Goal: Task Accomplishment & Management: Use online tool/utility

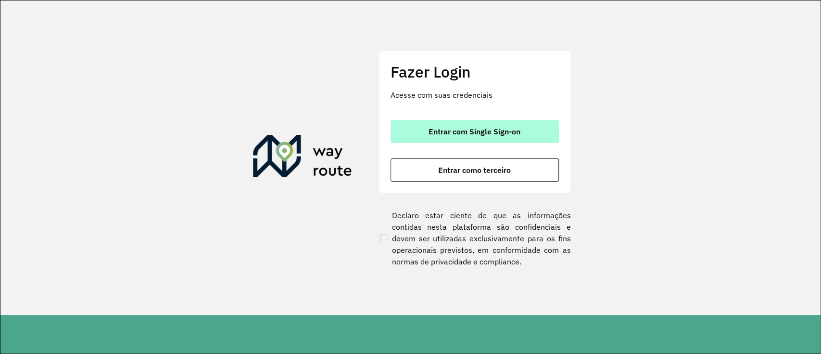
click at [417, 125] on button "Entrar com Single Sign-on" at bounding box center [475, 131] width 168 height 23
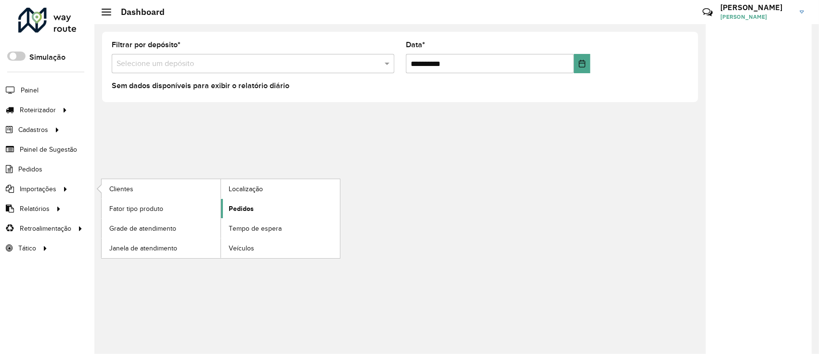
click at [259, 206] on link "Pedidos" at bounding box center [280, 208] width 119 height 19
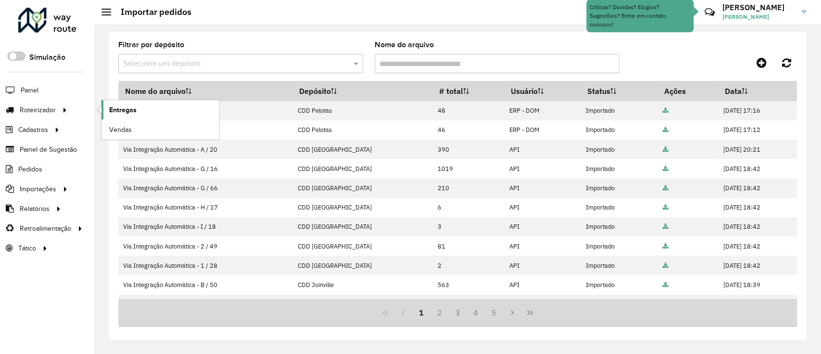
click at [122, 110] on span "Entregas" at bounding box center [122, 110] width 27 height 10
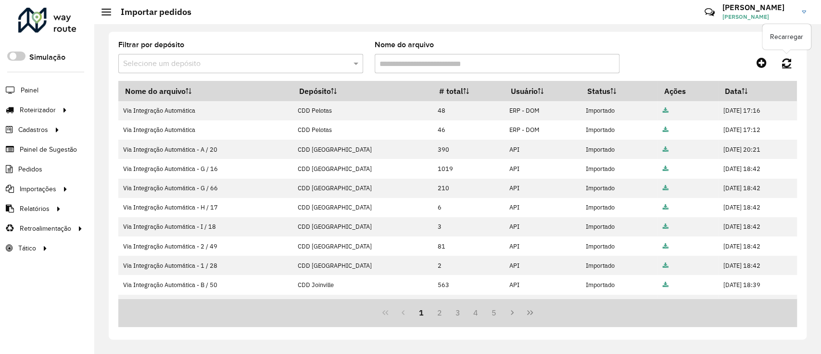
click at [787, 59] on icon at bounding box center [786, 62] width 9 height 11
click at [145, 116] on link "Entregas" at bounding box center [161, 109] width 118 height 19
click at [785, 66] on icon at bounding box center [786, 62] width 9 height 11
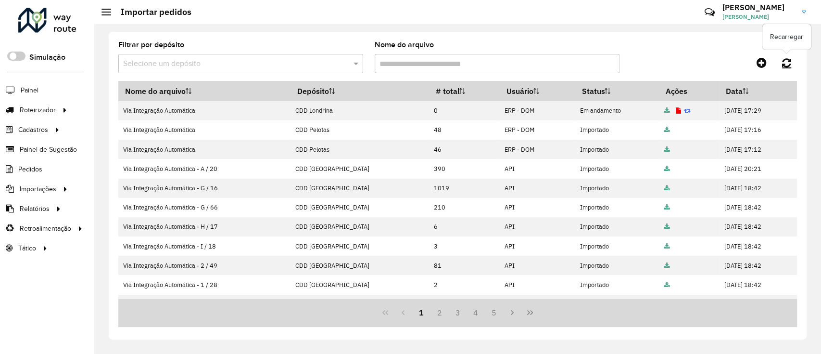
click at [783, 60] on icon at bounding box center [786, 62] width 9 height 11
click at [781, 56] on link at bounding box center [787, 62] width 21 height 17
click at [783, 59] on icon at bounding box center [786, 62] width 9 height 11
click at [792, 65] on link at bounding box center [787, 62] width 21 height 17
click at [787, 65] on icon at bounding box center [786, 62] width 9 height 11
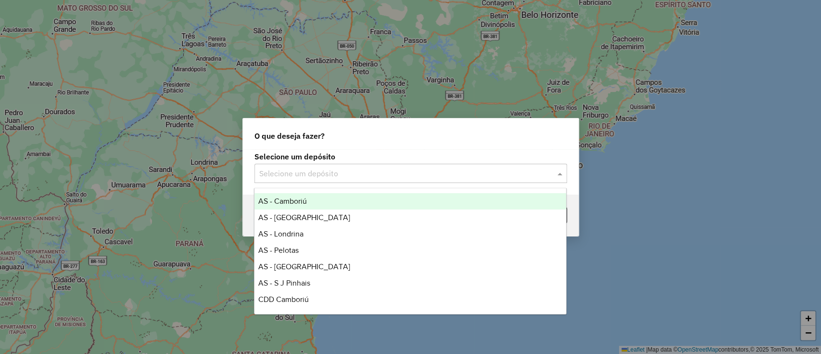
click at [396, 176] on input "text" at bounding box center [401, 174] width 284 height 12
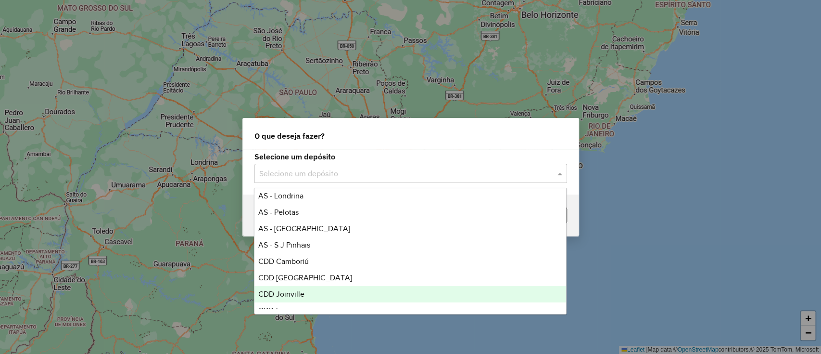
scroll to position [64, 0]
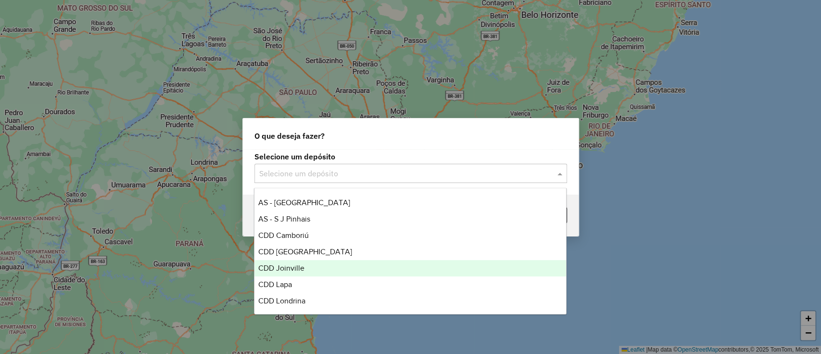
click at [302, 268] on span "CDD Joinville" at bounding box center [281, 268] width 46 height 8
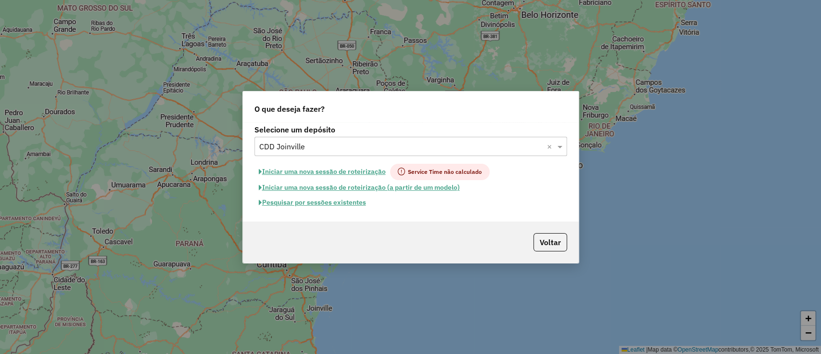
click at [341, 202] on button "Pesquisar por sessões existentes" at bounding box center [313, 202] width 116 height 15
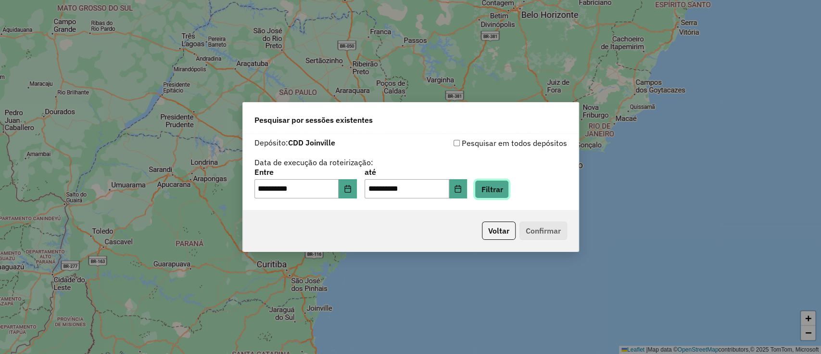
click at [509, 189] on button "Filtrar" at bounding box center [492, 189] width 34 height 18
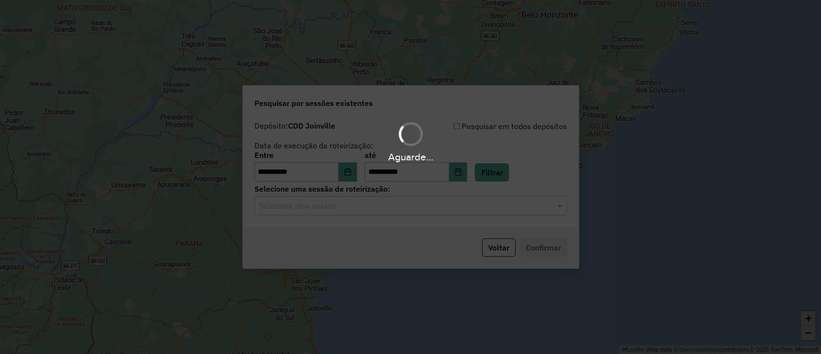
click at [322, 206] on hb-app "**********" at bounding box center [410, 177] width 821 height 354
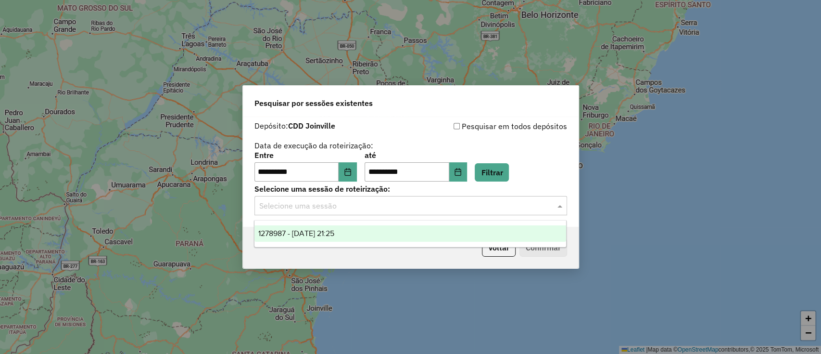
click at [322, 206] on input "text" at bounding box center [401, 206] width 284 height 12
drag, startPoint x: 294, startPoint y: 230, endPoint x: 462, endPoint y: 232, distance: 167.5
click at [295, 230] on span "1278987 - 19/09/2025 21:25" at bounding box center [296, 233] width 76 height 8
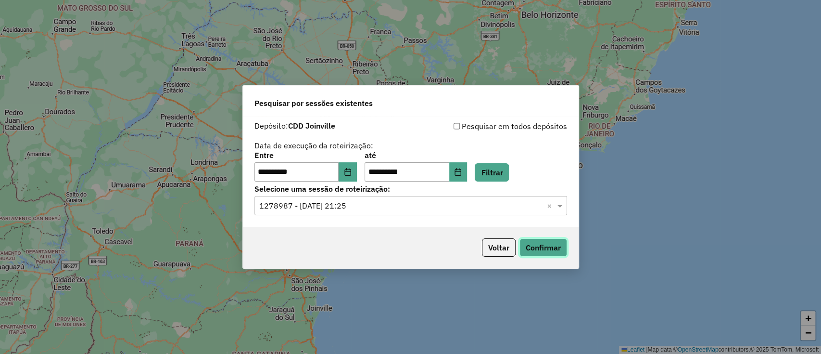
click at [523, 238] on button "Confirmar" at bounding box center [544, 247] width 48 height 18
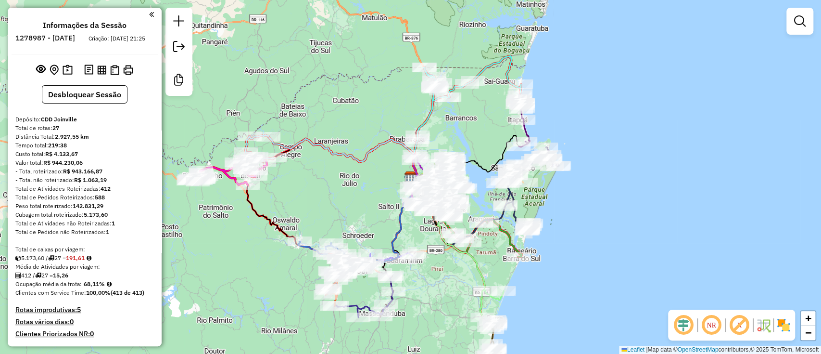
drag, startPoint x: 431, startPoint y: 113, endPoint x: 470, endPoint y: 132, distance: 43.0
click at [431, 112] on icon at bounding box center [469, 99] width 104 height 86
select select "**********"
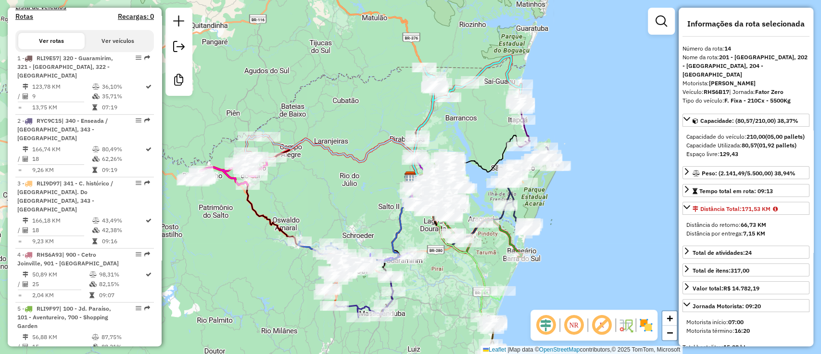
scroll to position [1198, 0]
